Goal: Check status: Check status

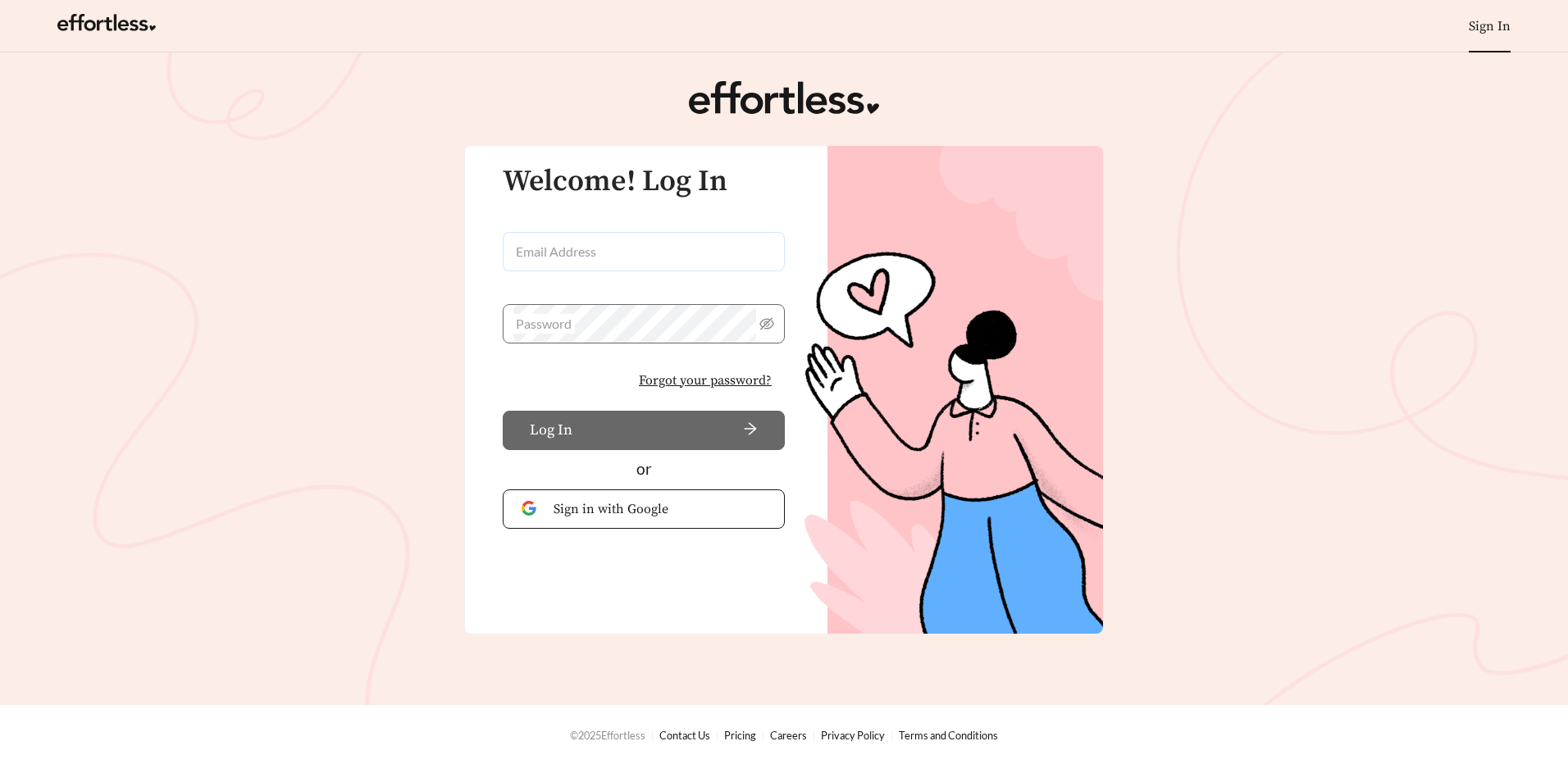
type input "**********"
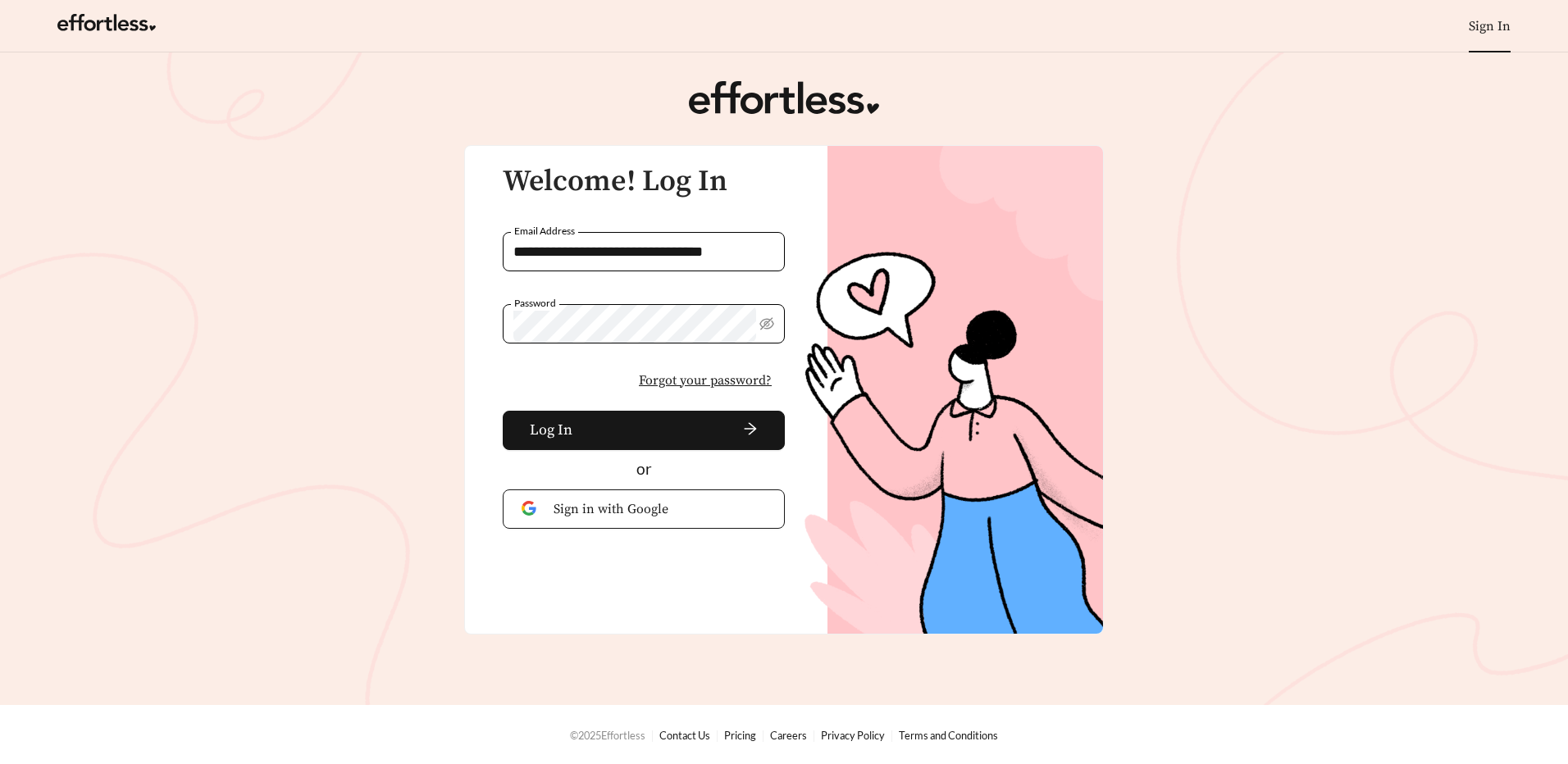
click at [497, 393] on div "**********" at bounding box center [635, 316] width 300 height 303
click at [521, 425] on button "Log In" at bounding box center [643, 430] width 283 height 39
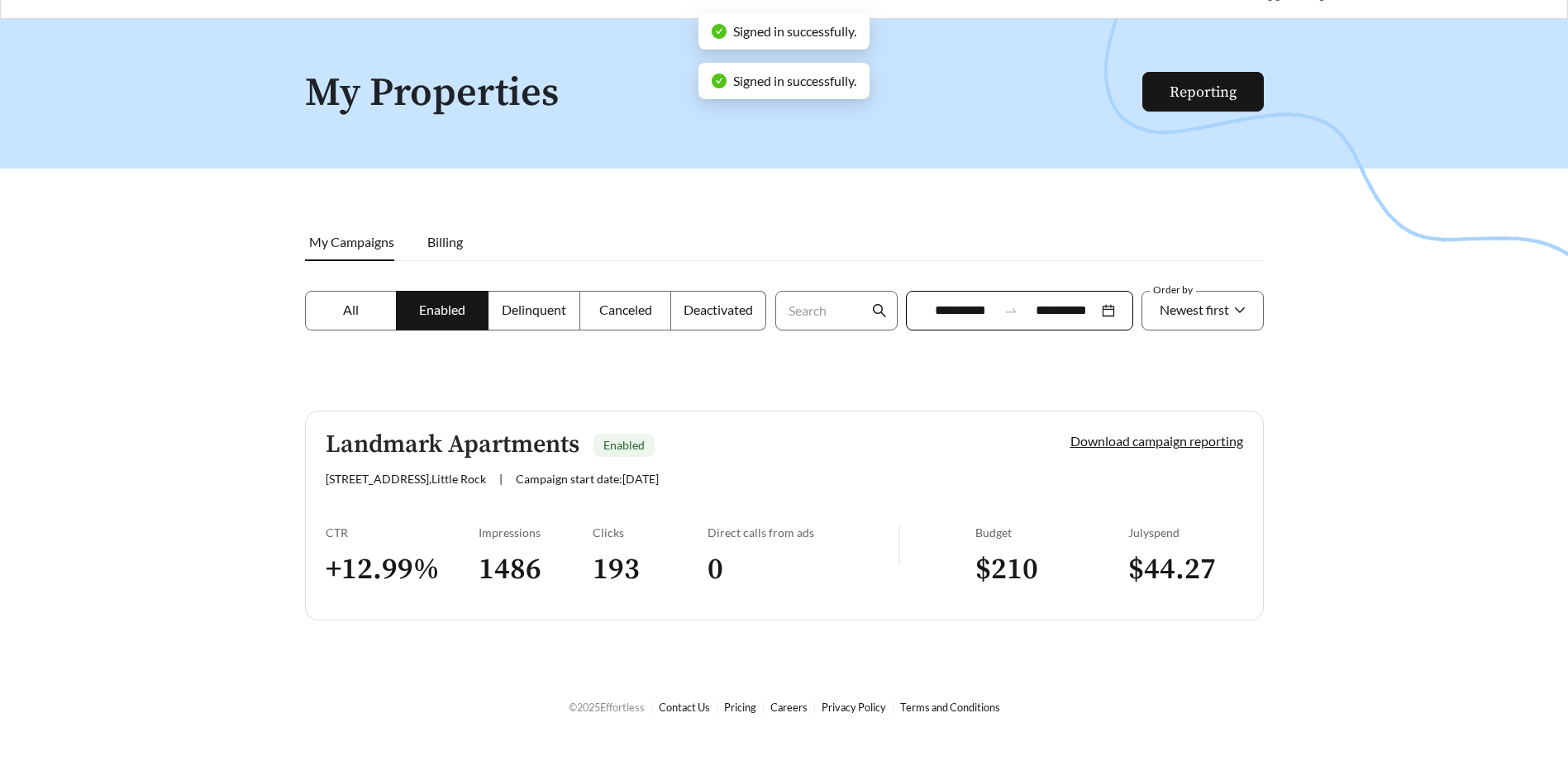
scroll to position [53, 0]
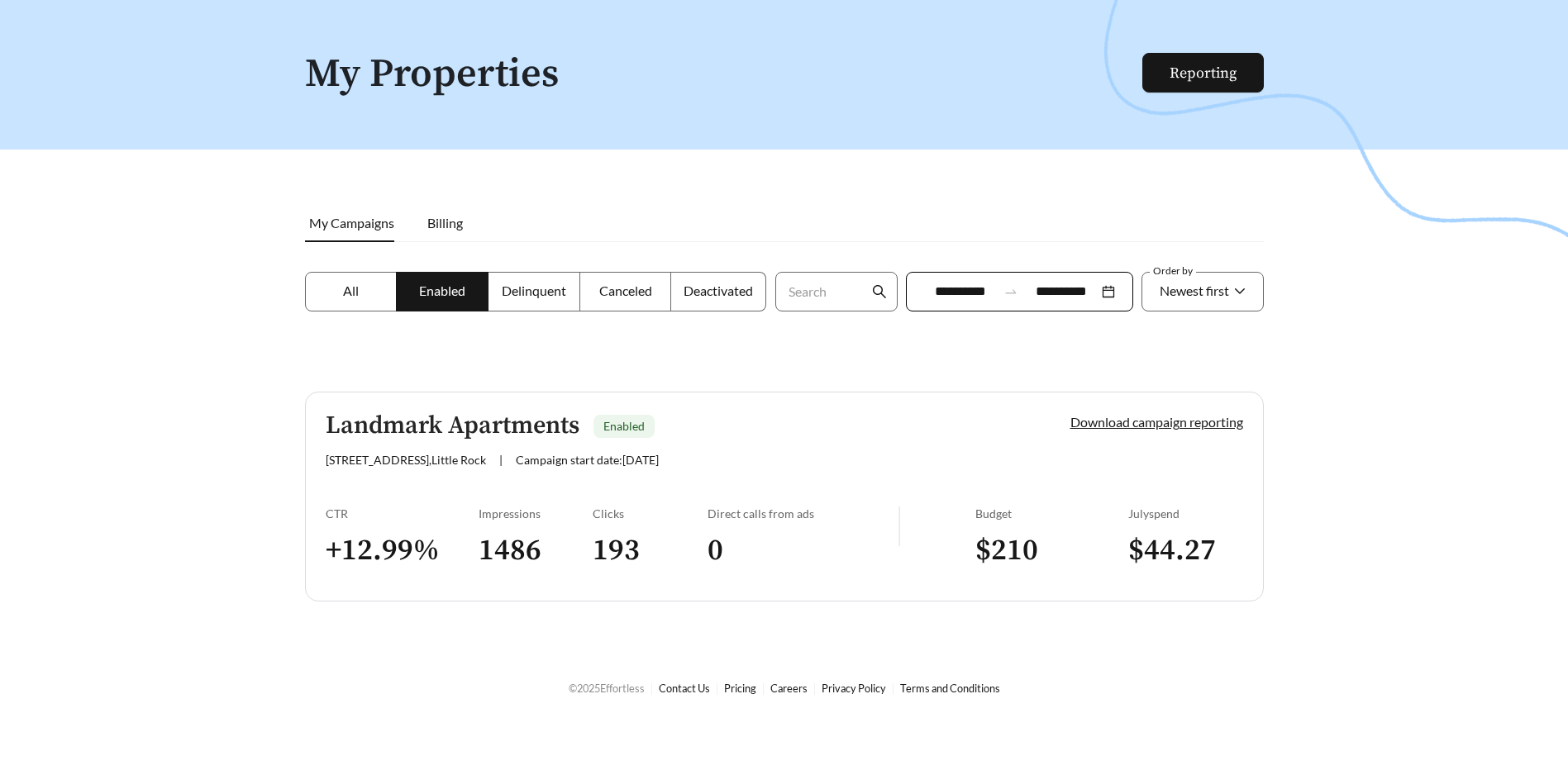
click at [523, 469] on link "Landmark Apartments Enabled [STREET_ADDRESS] | Campaign start date: [DATE] Down…" at bounding box center [784, 496] width 958 height 210
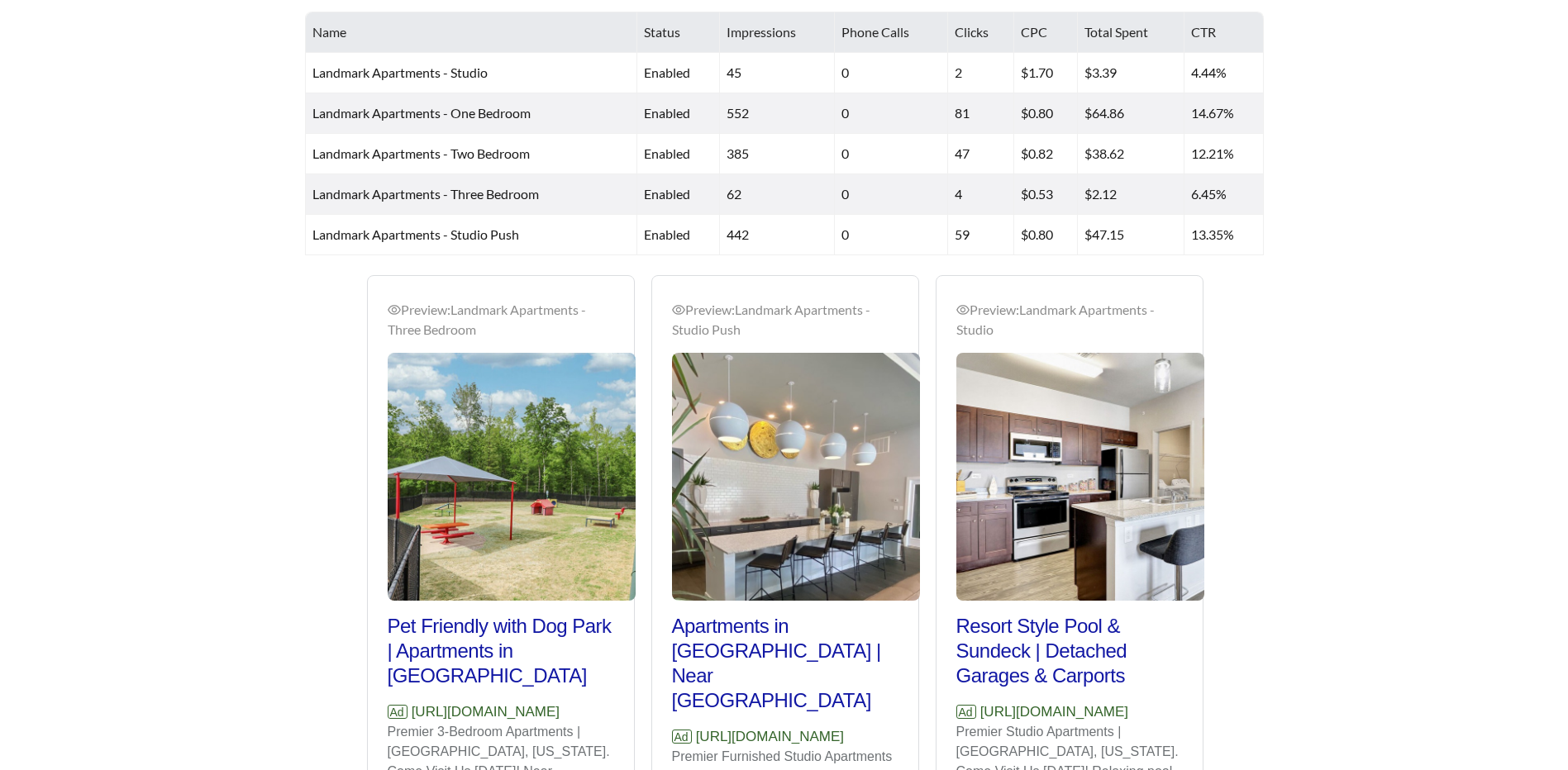
scroll to position [743, 0]
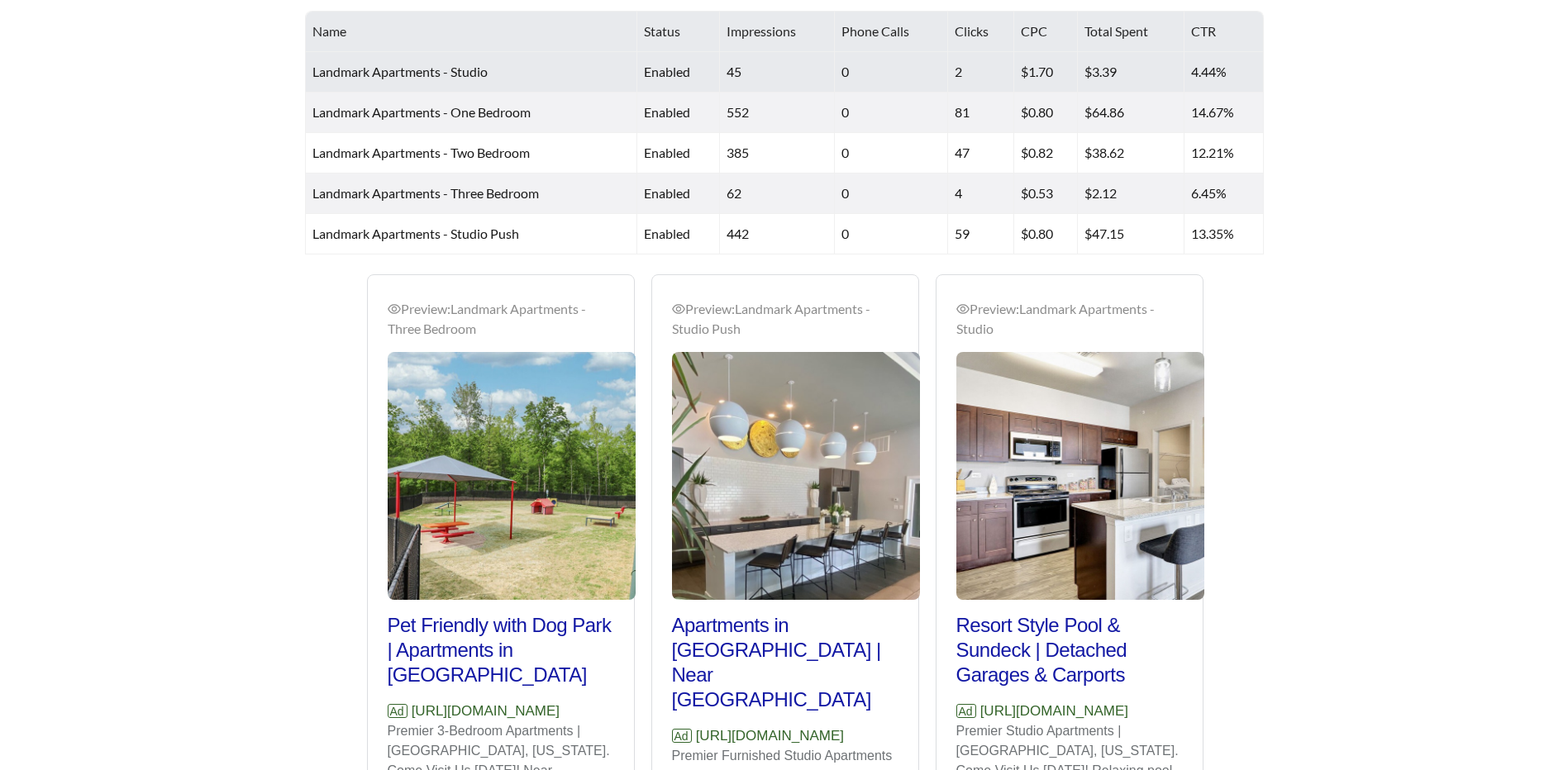
click at [493, 72] on td "Landmark Apartments - Studio" at bounding box center [471, 72] width 331 height 40
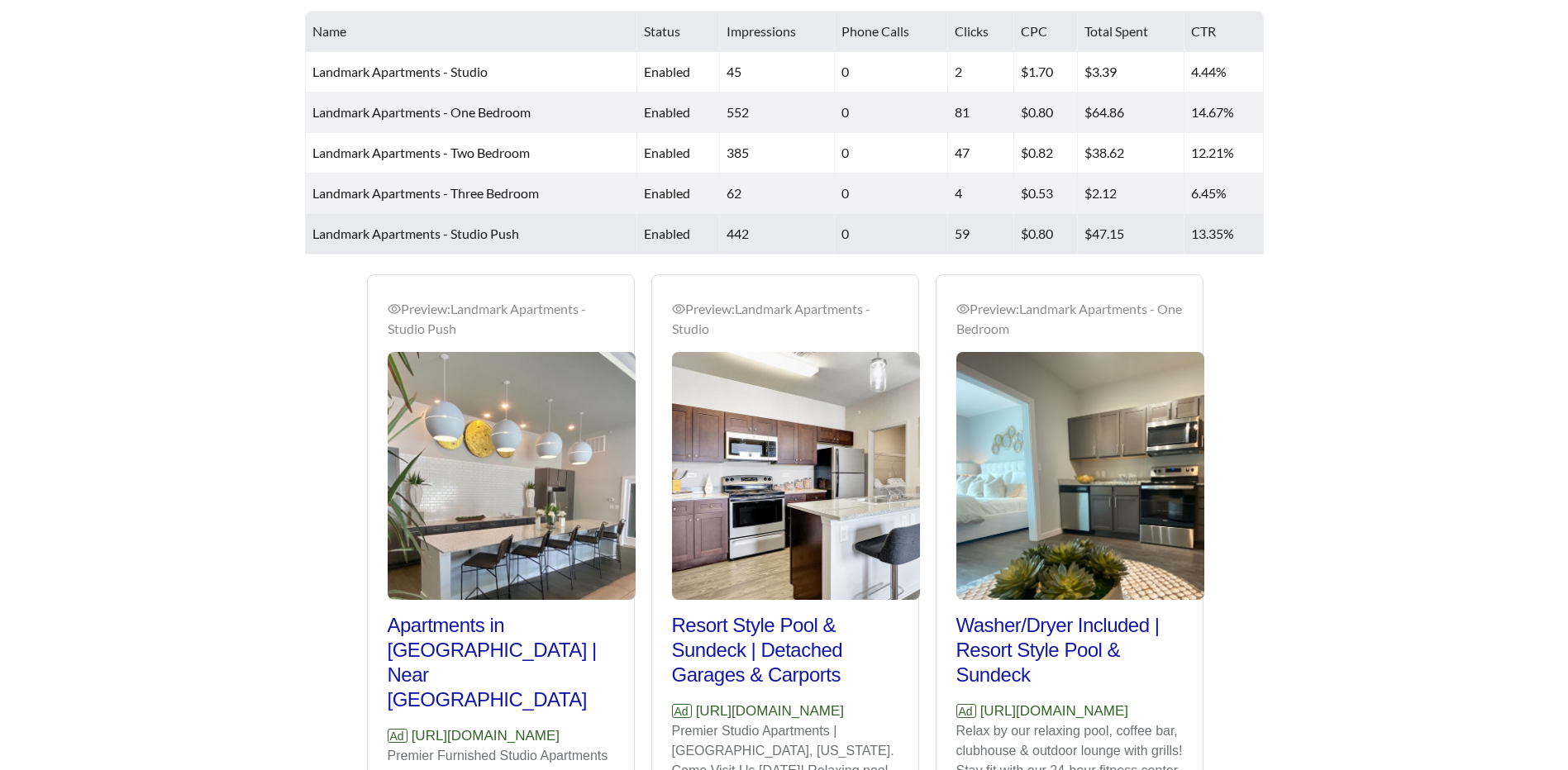
click at [524, 243] on td "Landmark Apartments - Studio Push" at bounding box center [471, 234] width 331 height 40
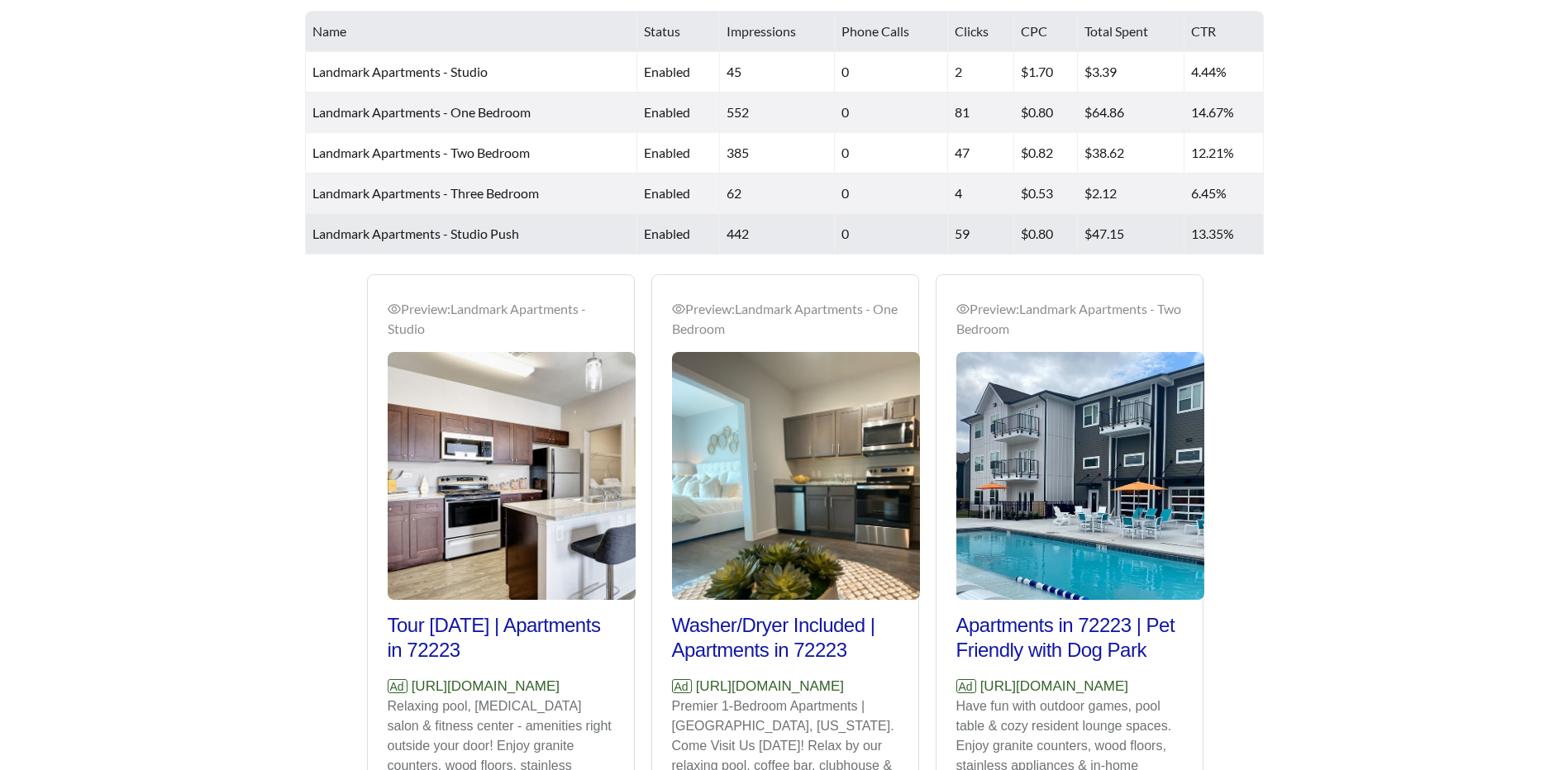
click at [527, 237] on td "Landmark Apartments - Studio Push" at bounding box center [471, 234] width 331 height 40
click at [379, 236] on span "Landmark Apartments - Studio Push" at bounding box center [416, 233] width 207 height 16
click at [741, 237] on td "442" at bounding box center [776, 234] width 114 height 40
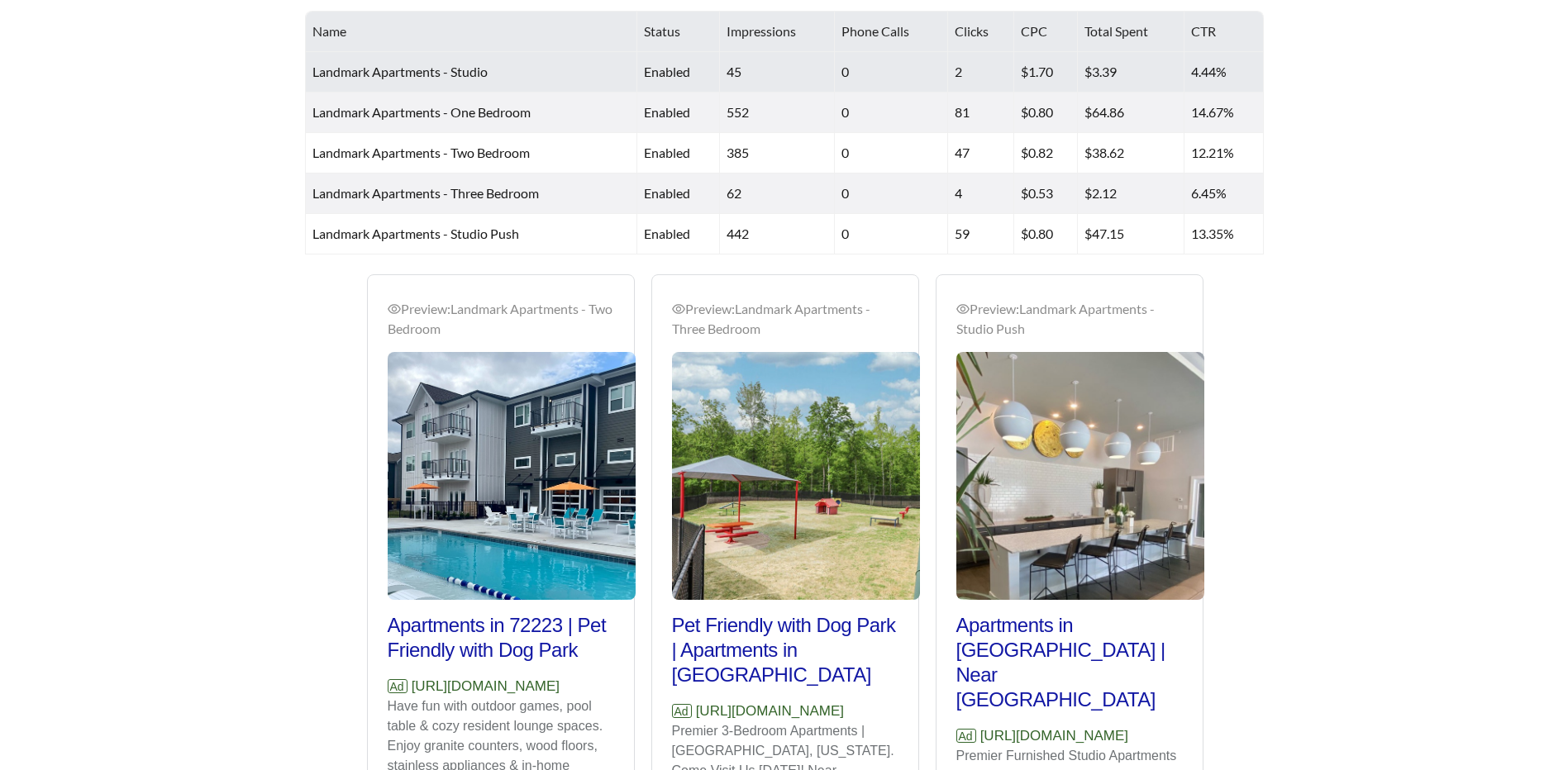
click at [838, 70] on td "0" at bounding box center [891, 72] width 113 height 40
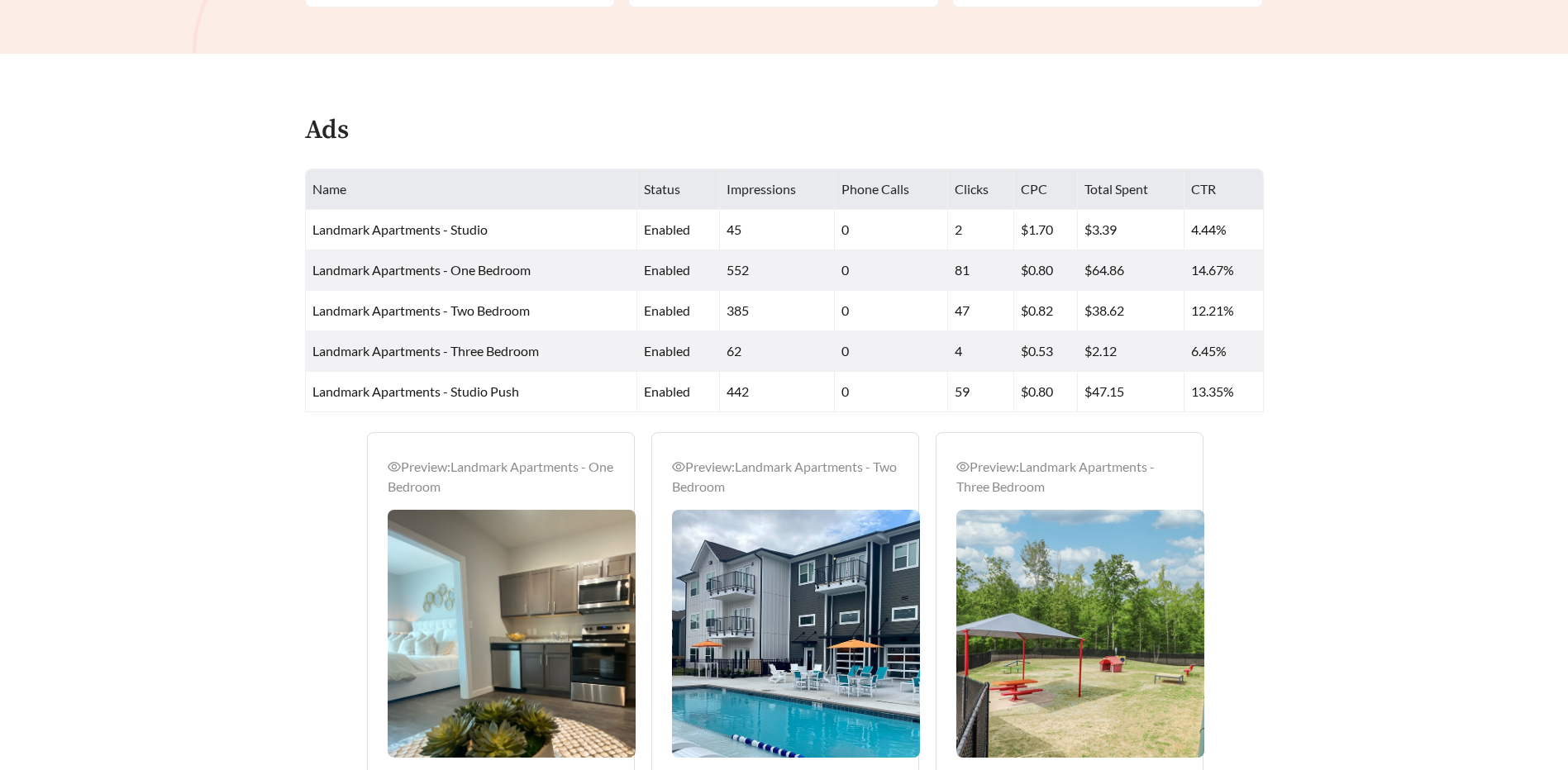
scroll to position [578, 0]
